Goal: Find specific page/section: Find specific page/section

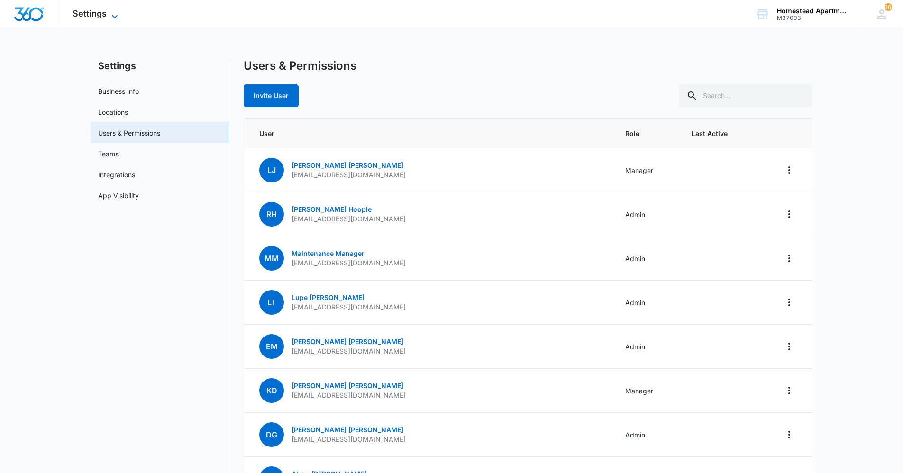
click at [96, 15] on span "Settings" at bounding box center [90, 14] width 34 height 10
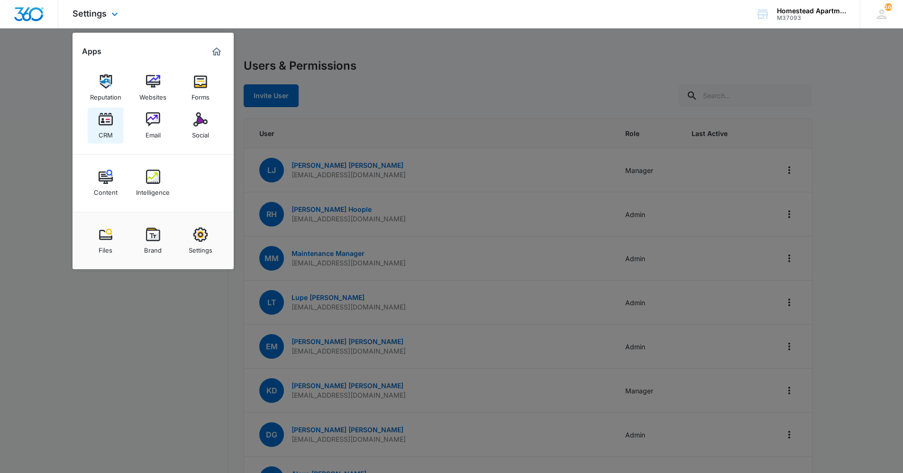
click at [110, 125] on img at bounding box center [106, 119] width 14 height 14
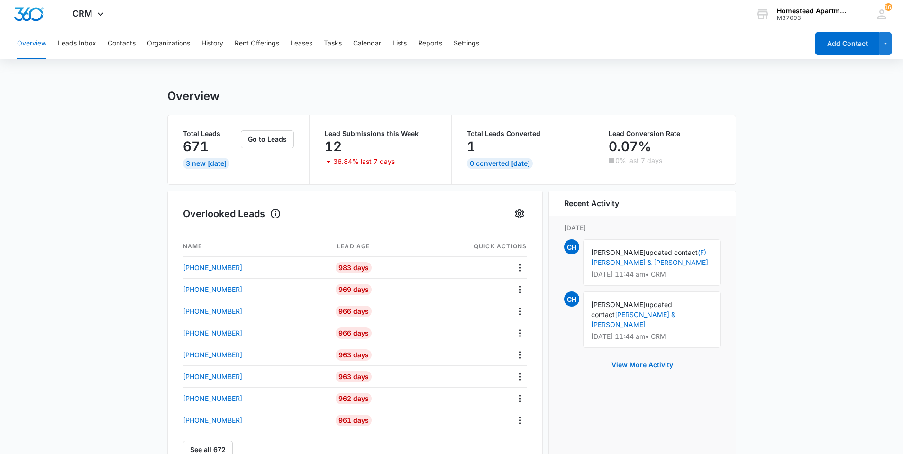
click at [140, 46] on div "Overview Leads Inbox Contacts Organizations History Rent Offerings Leases Tasks…" at bounding box center [410, 43] width 798 height 30
click at [130, 46] on button "Contacts" at bounding box center [122, 43] width 28 height 30
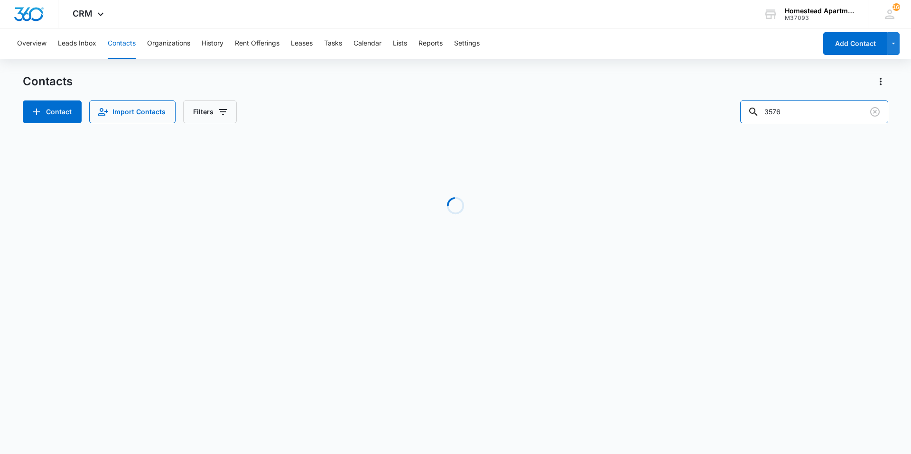
drag, startPoint x: 806, startPoint y: 110, endPoint x: 724, endPoint y: 126, distance: 83.5
click at [724, 126] on div "Contacts Contact Import Contacts Filters 3576 Loading No Results" at bounding box center [455, 181] width 865 height 214
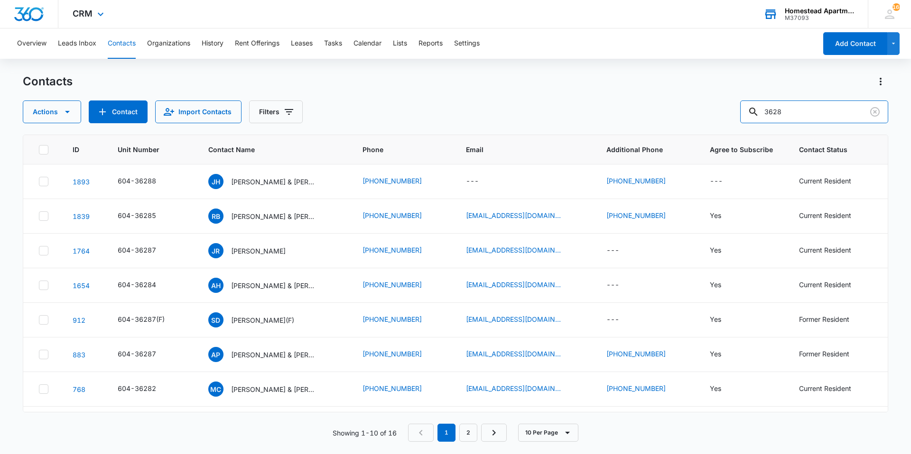
type input "3628"
drag, startPoint x: 800, startPoint y: 104, endPoint x: 725, endPoint y: 124, distance: 77.5
click at [725, 124] on div "Contacts Actions Contact Import Contacts Filters 3628 ID Unit Number Contact Na…" at bounding box center [455, 263] width 865 height 379
click at [135, 42] on button "Contacts" at bounding box center [122, 43] width 28 height 30
click at [127, 44] on button "Contacts" at bounding box center [122, 43] width 28 height 30
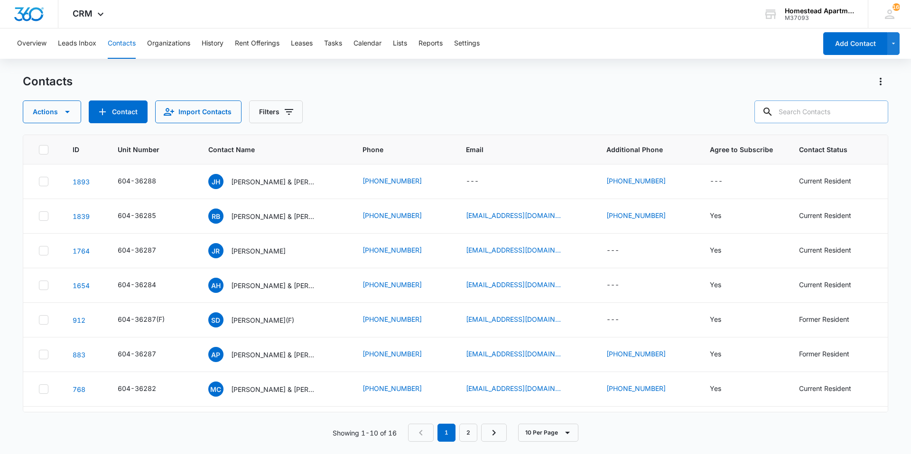
click at [812, 114] on input "text" at bounding box center [821, 112] width 134 height 23
type input "[PERSON_NAME]"
